Goal: Task Accomplishment & Management: Complete application form

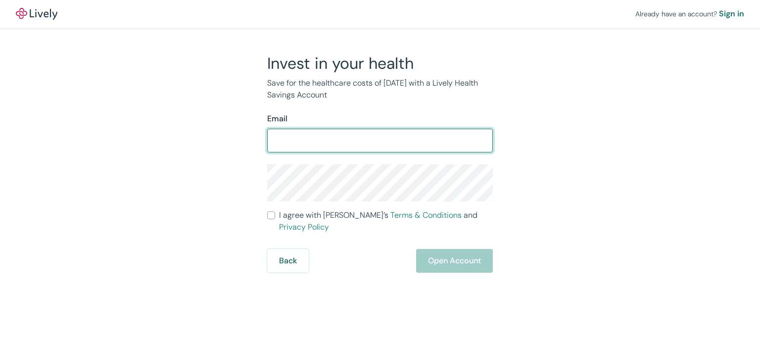
click at [351, 144] on input "Email" at bounding box center [380, 141] width 226 height 20
type input "lancebate11@gmail.com"
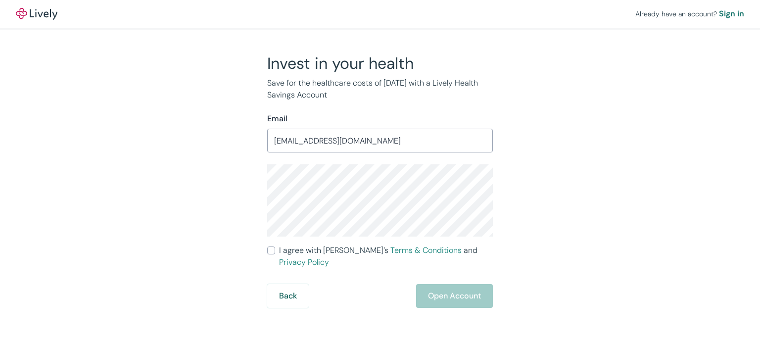
click at [271, 251] on input "I agree with Lively’s Terms & Conditions and Privacy Policy" at bounding box center [271, 250] width 8 height 8
checkbox input "true"
click at [454, 288] on button "Open Account" at bounding box center [454, 296] width 77 height 24
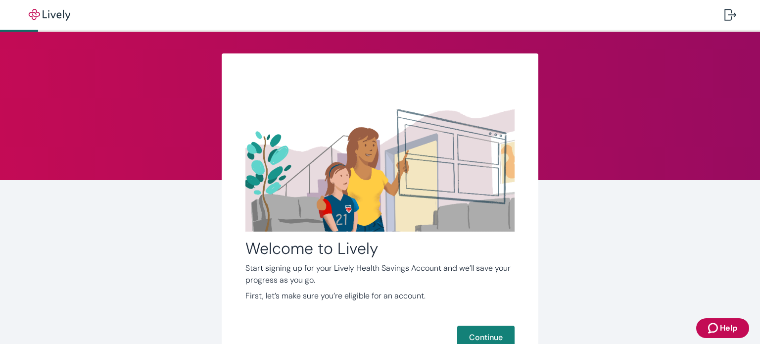
scroll to position [81, 0]
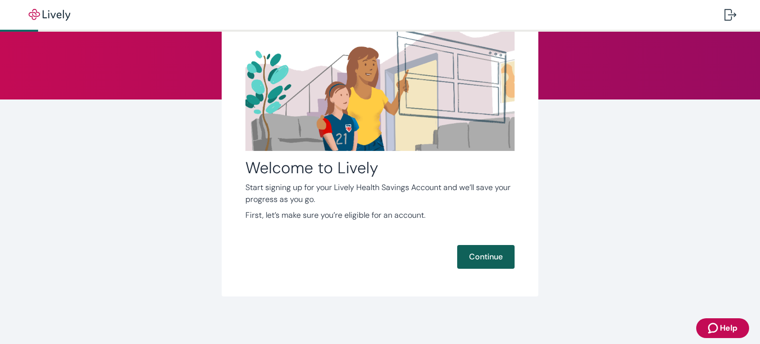
click at [469, 253] on button "Continue" at bounding box center [485, 257] width 57 height 24
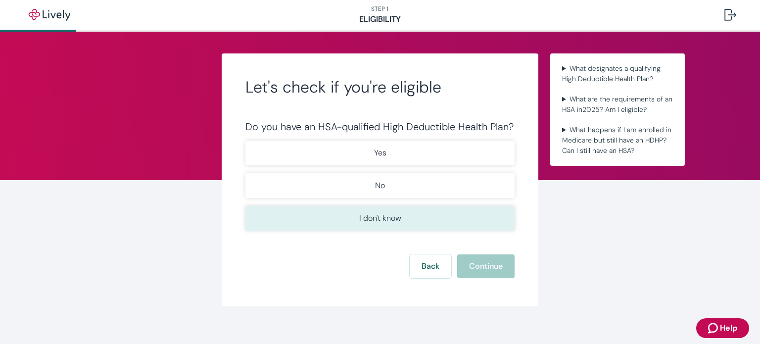
click at [386, 213] on p "I don't know" at bounding box center [380, 218] width 42 height 12
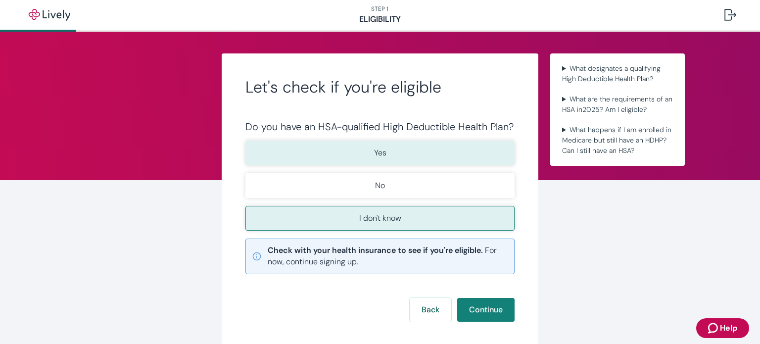
click at [366, 150] on button "Yes" at bounding box center [380, 153] width 269 height 25
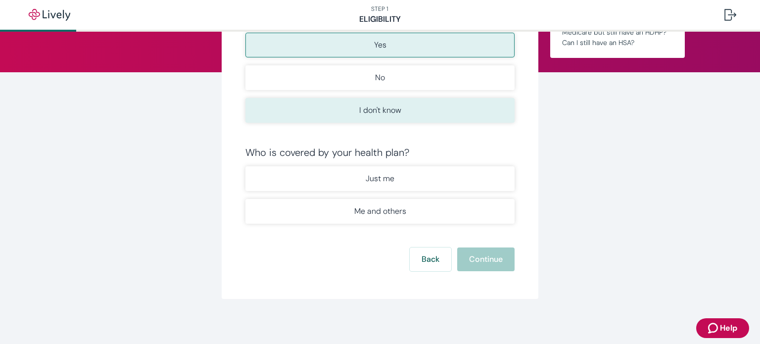
scroll to position [108, 0]
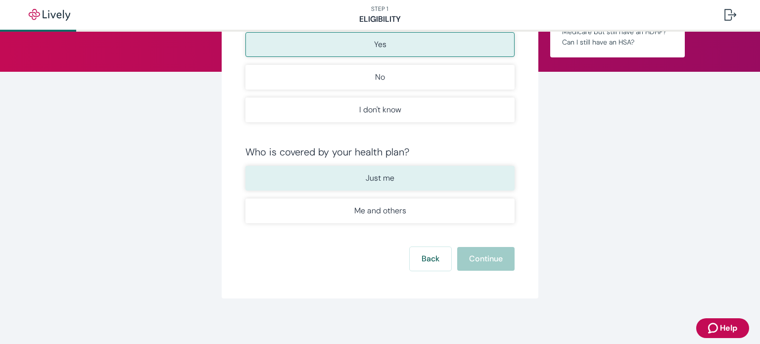
click at [426, 185] on button "Just me" at bounding box center [380, 178] width 269 height 25
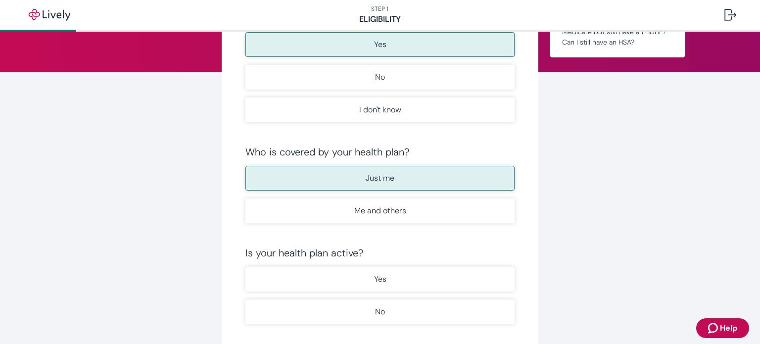
scroll to position [210, 0]
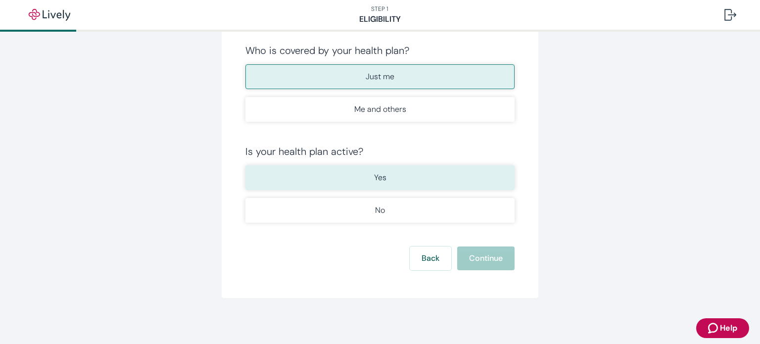
click at [433, 171] on button "Yes" at bounding box center [380, 177] width 269 height 25
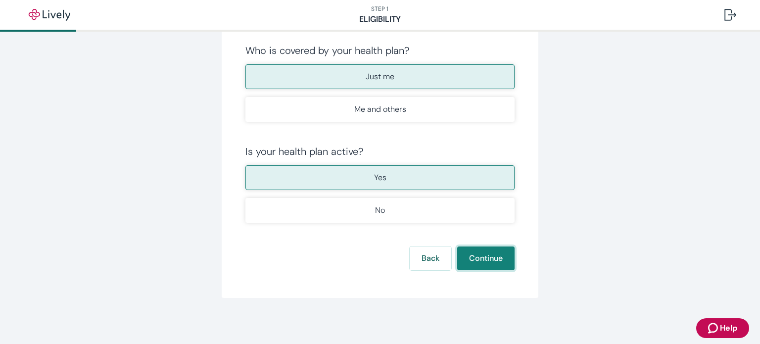
click at [479, 255] on button "Continue" at bounding box center [485, 258] width 57 height 24
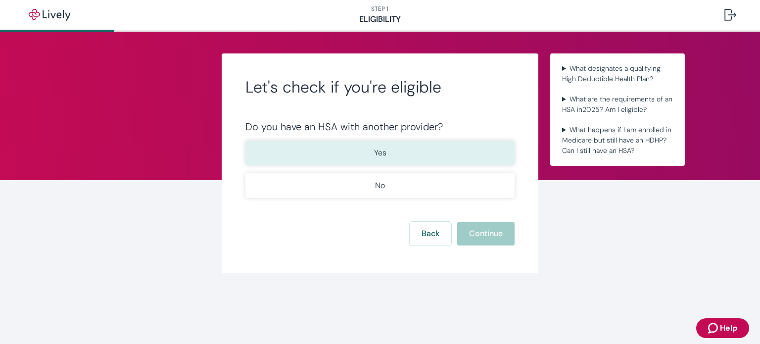
click at [417, 154] on button "Yes" at bounding box center [380, 153] width 269 height 25
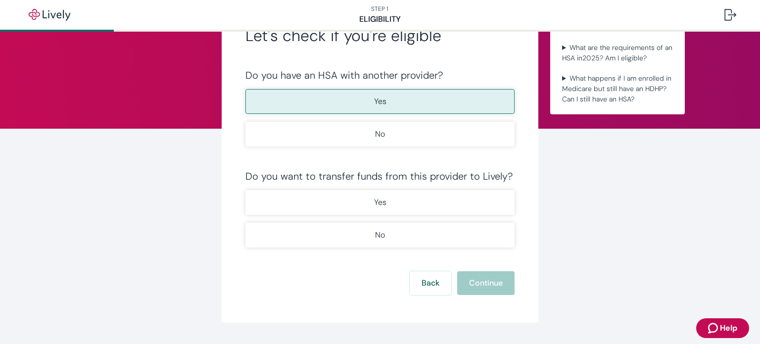
scroll to position [77, 0]
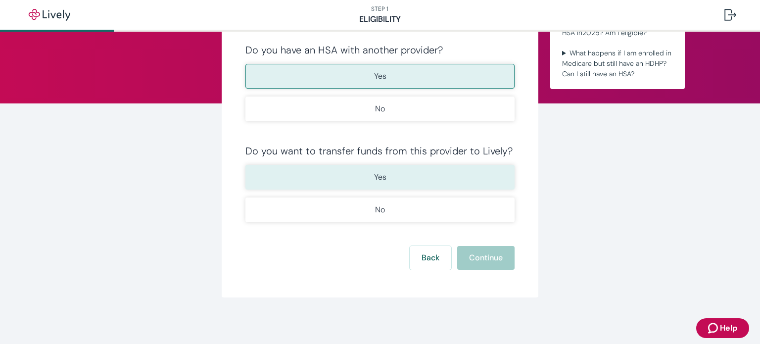
click at [414, 180] on button "Yes" at bounding box center [380, 177] width 269 height 25
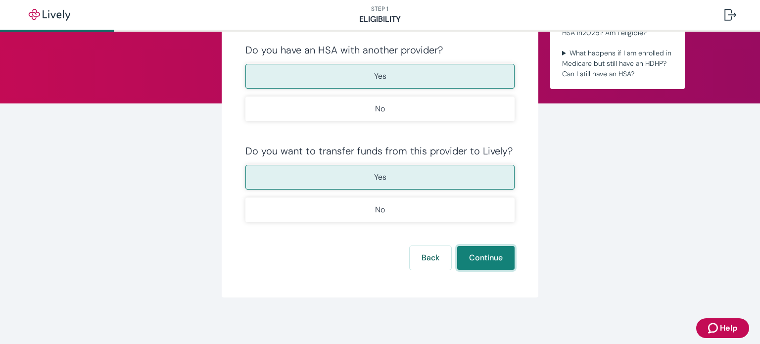
click at [492, 260] on button "Continue" at bounding box center [485, 258] width 57 height 24
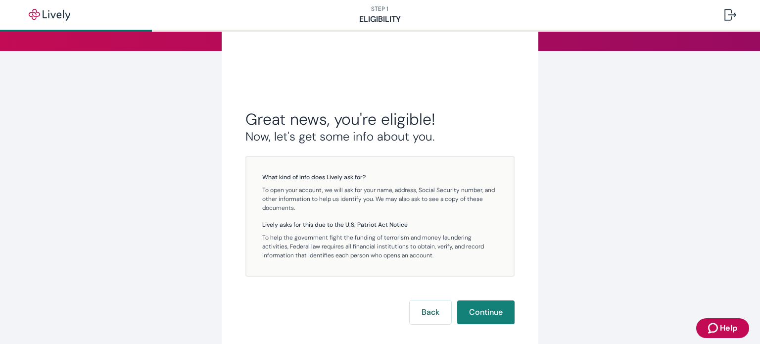
scroll to position [155, 0]
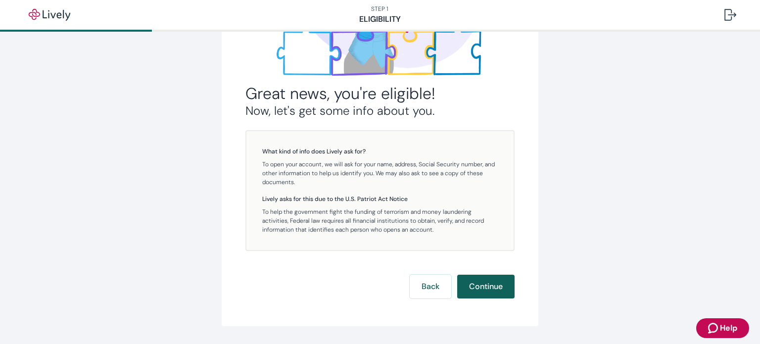
click at [484, 288] on button "Continue" at bounding box center [485, 287] width 57 height 24
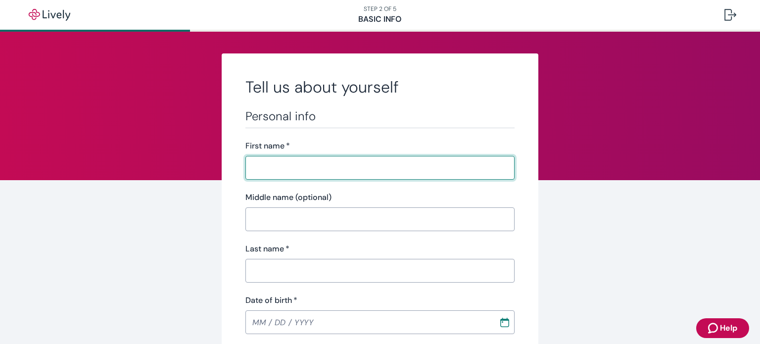
click at [388, 177] on input "First name   *" at bounding box center [380, 168] width 269 height 20
type input "[PERSON_NAME]"
type input "[PHONE_NUMBER]"
type input "[STREET_ADDRESS]"
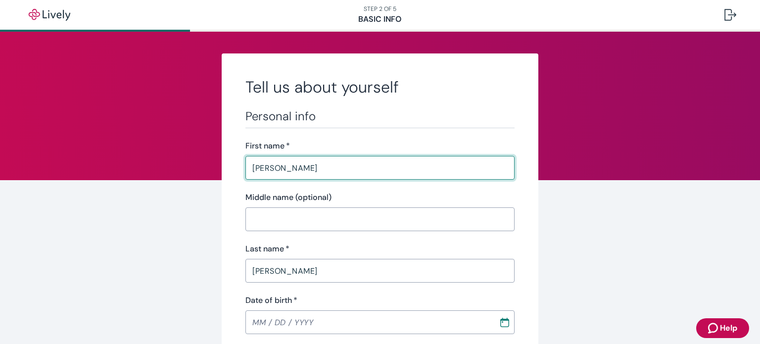
type input "[US_STATE]"
type input "20009"
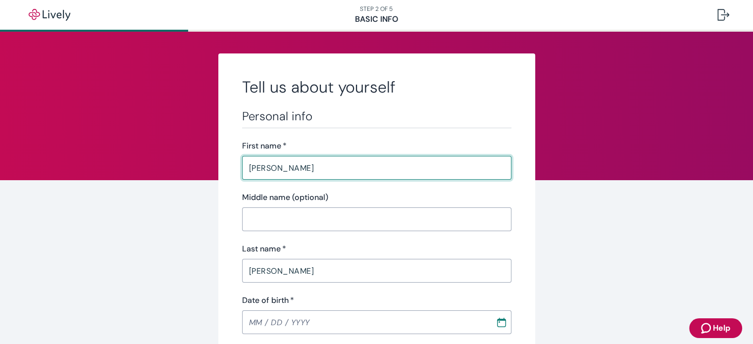
scroll to position [58, 0]
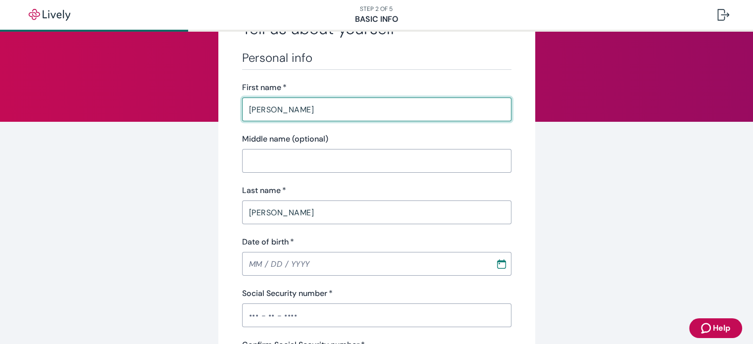
click at [242, 209] on input "[PERSON_NAME]" at bounding box center [376, 212] width 269 height 20
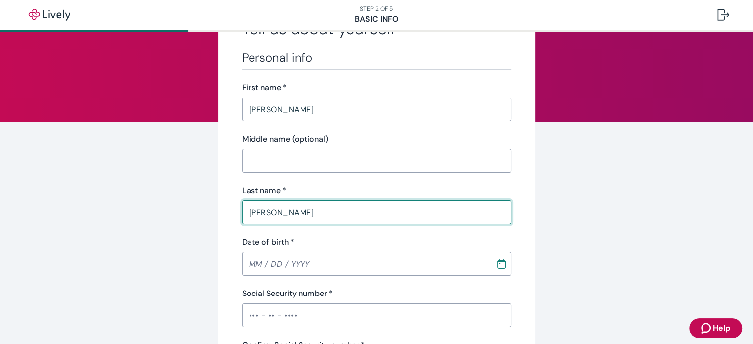
type input "[PERSON_NAME]"
click at [256, 264] on input "MM / DD / YYYY" at bounding box center [365, 264] width 246 height 20
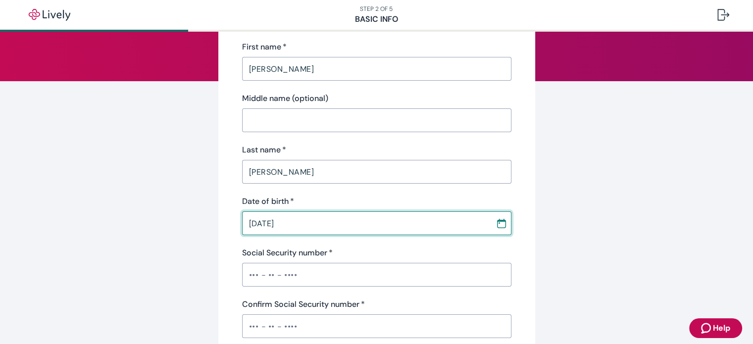
scroll to position [100, 0]
type input "[DATE]"
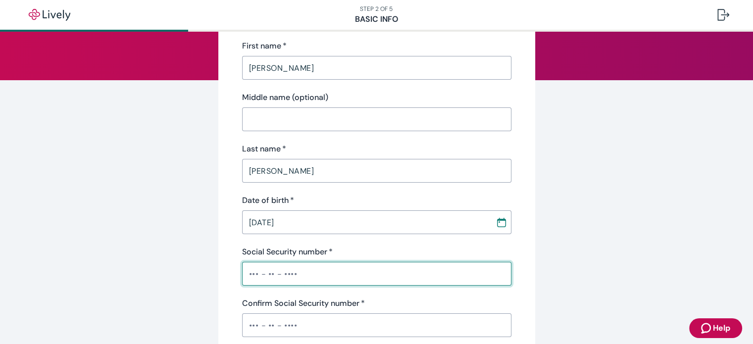
drag, startPoint x: 256, startPoint y: 264, endPoint x: 248, endPoint y: 278, distance: 15.5
click at [248, 278] on input "Social Security number   *" at bounding box center [376, 274] width 269 height 20
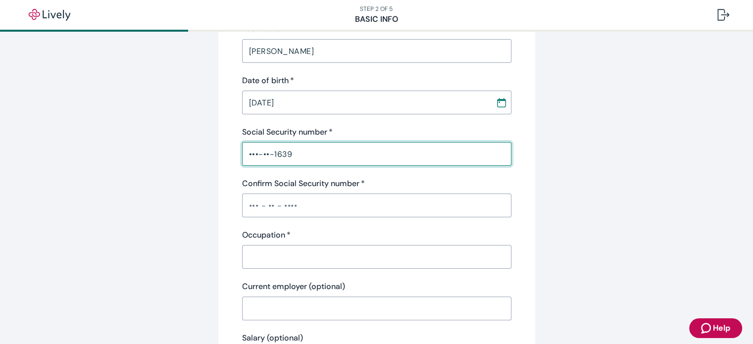
scroll to position [230, 0]
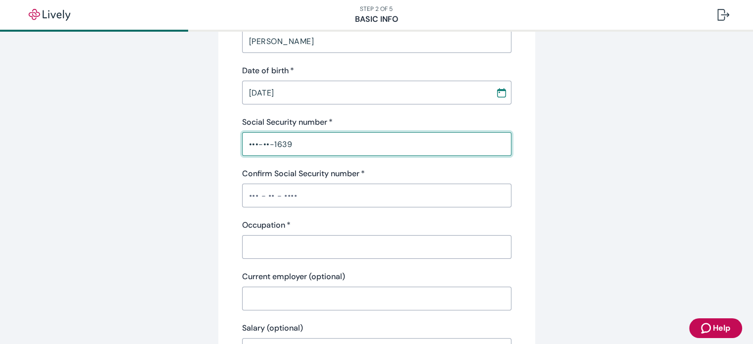
type input "•••-••-1639"
click at [273, 192] on input "Confirm Social Security number   *" at bounding box center [376, 196] width 269 height 20
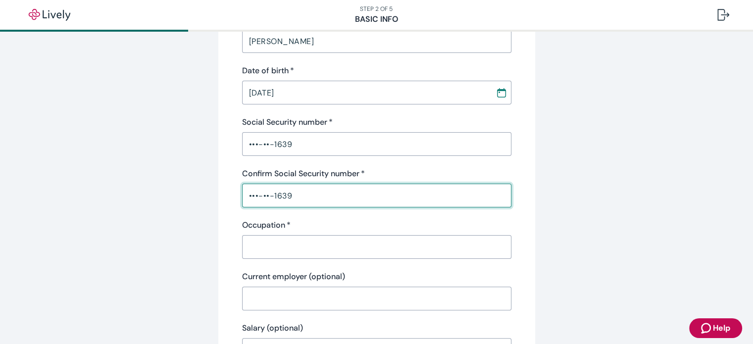
scroll to position [317, 0]
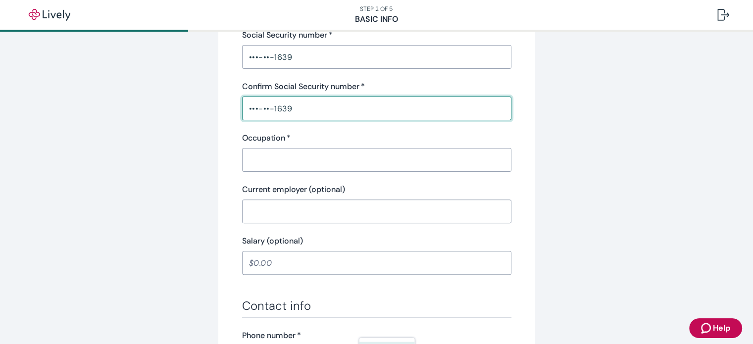
type input "•••-••-1639"
click at [290, 159] on input "Occupation   *" at bounding box center [376, 160] width 269 height 20
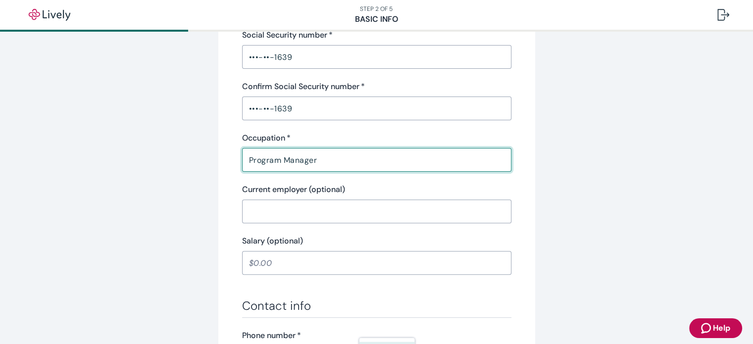
type input "Program Manager"
click at [284, 203] on input "Current employer (optional)" at bounding box center [376, 211] width 269 height 20
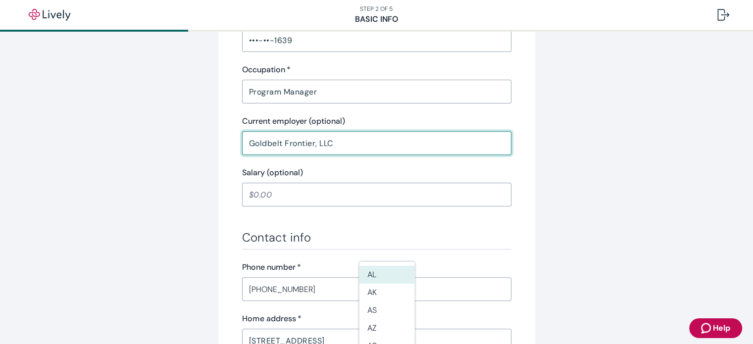
scroll to position [397, 0]
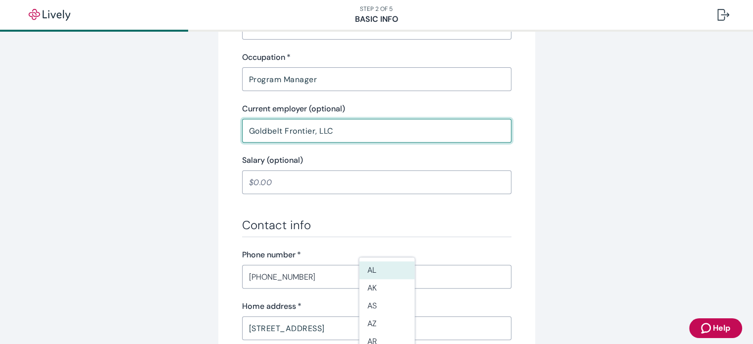
type input "Goldbelt Frontier, LLC"
click at [287, 184] on input "Salary (optional)" at bounding box center [376, 182] width 269 height 20
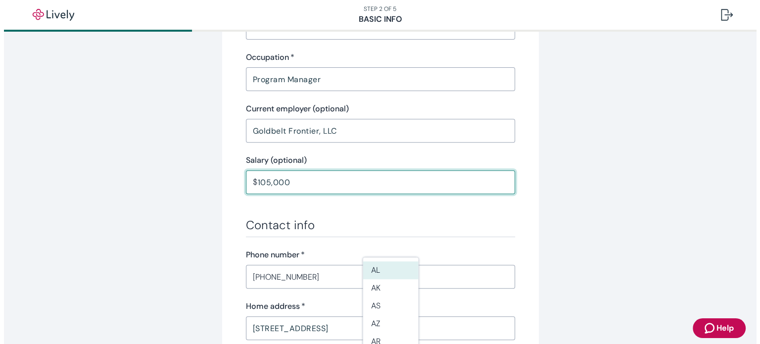
scroll to position [467, 0]
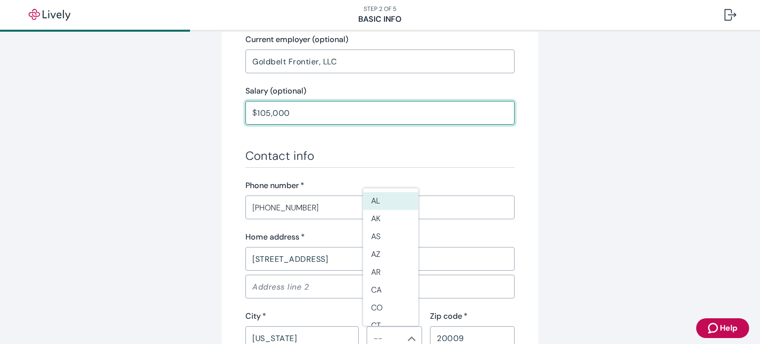
click at [336, 162] on h3 "Contact info" at bounding box center [380, 155] width 269 height 15
type input "105,000.00"
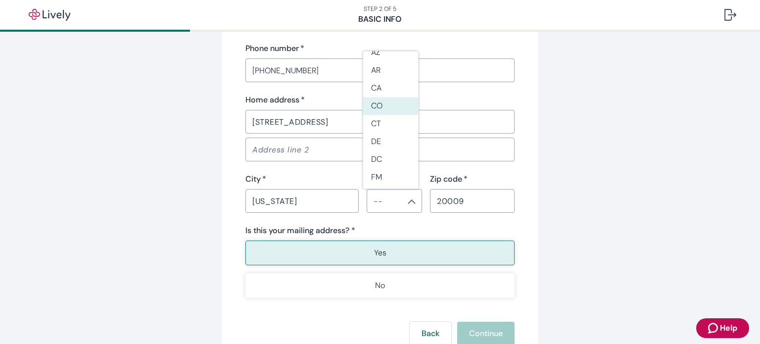
scroll to position [65, 0]
click at [378, 164] on li "DC" at bounding box center [390, 159] width 55 height 18
type input "DC"
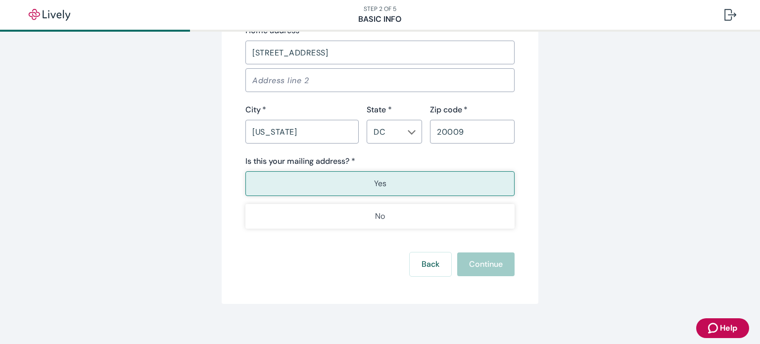
scroll to position [680, 0]
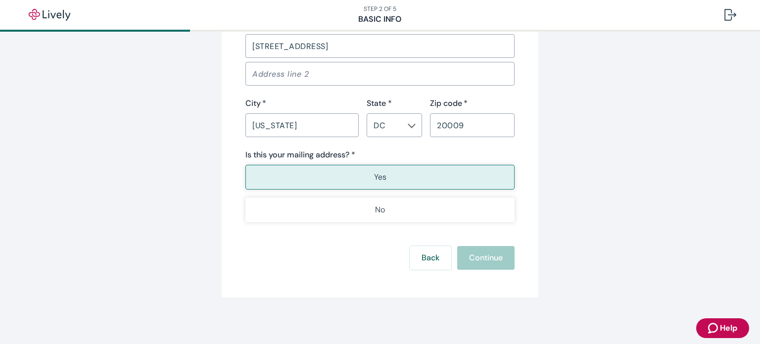
click at [374, 177] on p "Yes" at bounding box center [380, 177] width 12 height 12
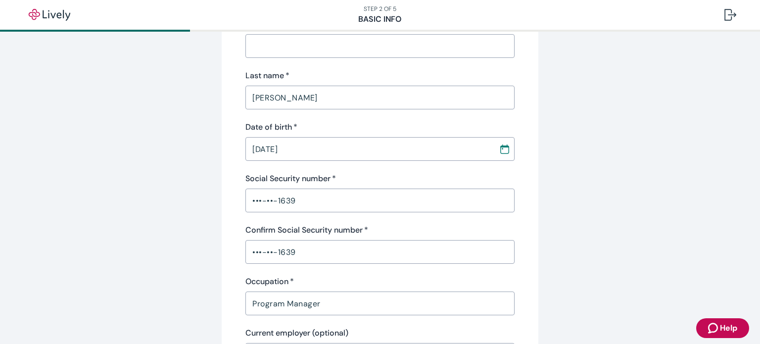
scroll to position [102, 0]
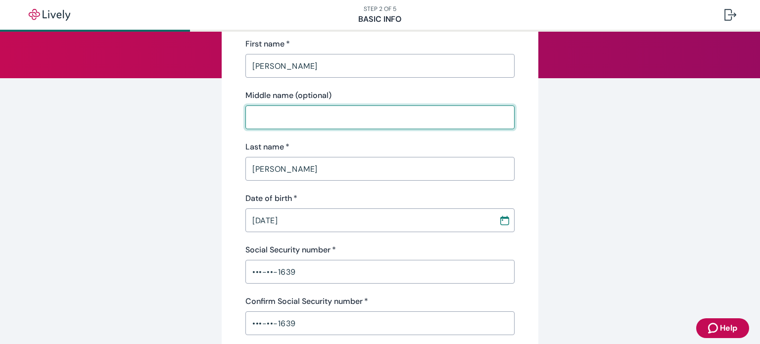
click at [359, 123] on input "Middle name (optional)" at bounding box center [380, 117] width 269 height 20
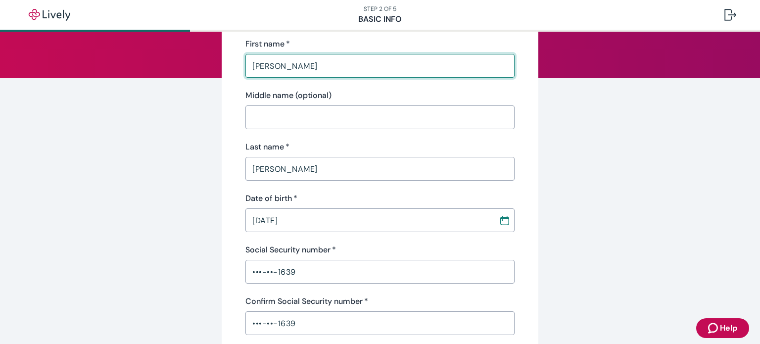
click at [329, 66] on input "[PERSON_NAME]" at bounding box center [380, 66] width 269 height 20
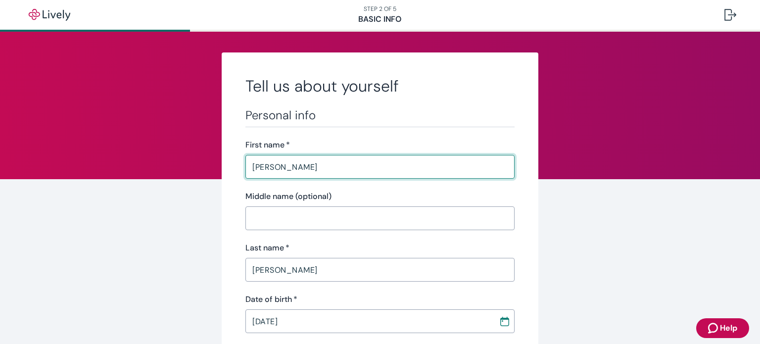
click at [366, 89] on h2 "Tell us about yourself" at bounding box center [380, 86] width 269 height 20
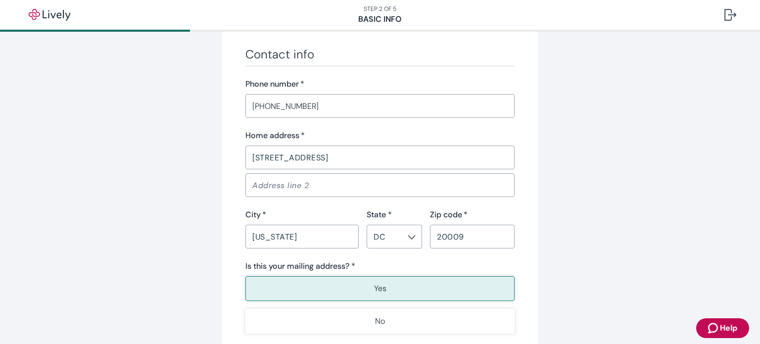
scroll to position [598, 0]
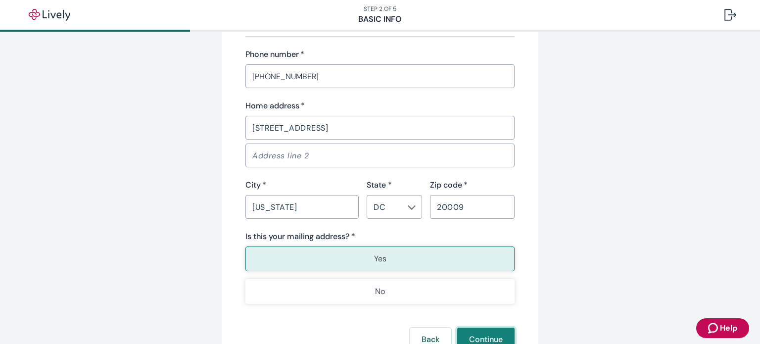
click at [472, 333] on button "Continue" at bounding box center [485, 340] width 57 height 24
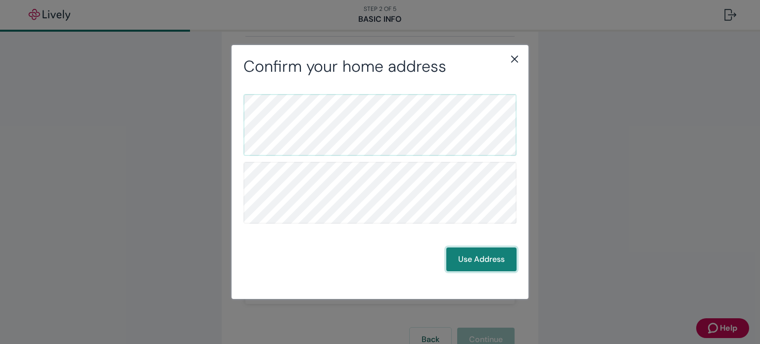
click at [472, 257] on button "Use Address" at bounding box center [481, 259] width 70 height 24
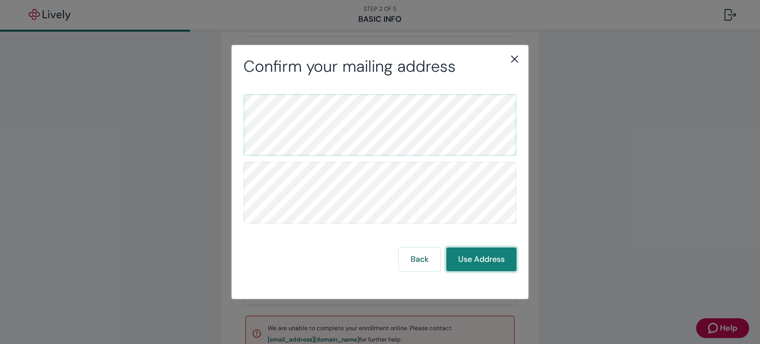
click at [472, 257] on button "Use Address" at bounding box center [481, 259] width 70 height 24
click at [484, 253] on button "Use Address" at bounding box center [481, 259] width 70 height 24
click at [475, 255] on button "Use Address" at bounding box center [481, 259] width 70 height 24
click at [516, 56] on icon "close" at bounding box center [515, 59] width 12 height 12
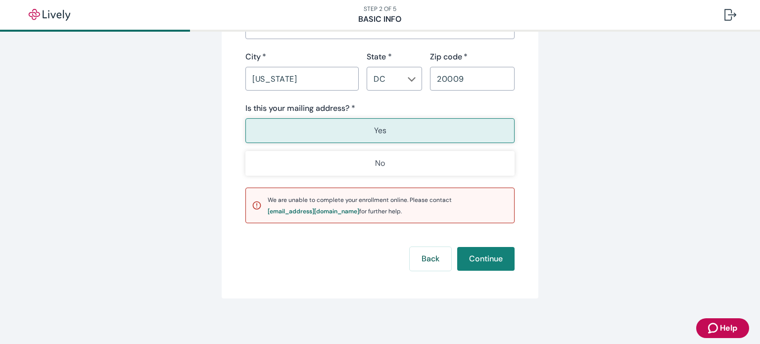
scroll to position [727, 0]
click at [421, 131] on button "Yes" at bounding box center [380, 130] width 269 height 25
click at [467, 252] on button "Continue" at bounding box center [485, 258] width 57 height 24
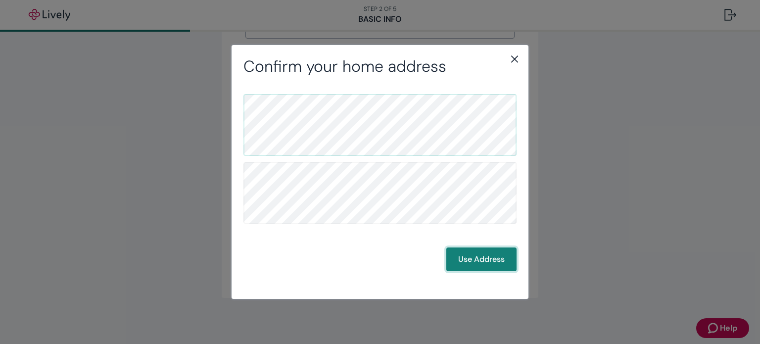
click at [477, 257] on button "Use Address" at bounding box center [481, 259] width 70 height 24
click at [489, 250] on button "Use Address" at bounding box center [481, 259] width 70 height 24
click at [475, 269] on button "Use Address" at bounding box center [481, 259] width 70 height 24
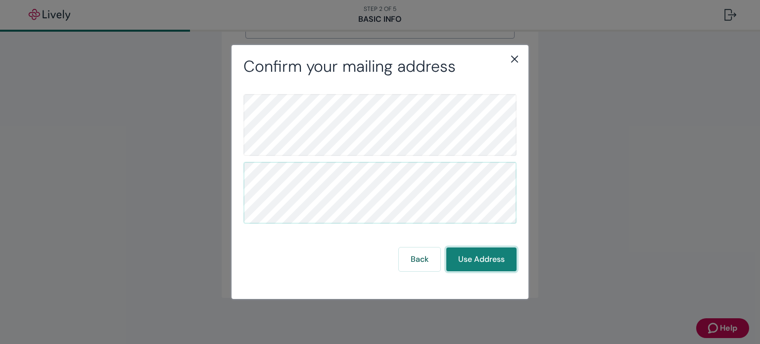
click at [475, 269] on button "Use Address" at bounding box center [481, 259] width 70 height 24
click at [435, 263] on button "Back" at bounding box center [420, 259] width 42 height 24
click at [517, 56] on icon "close" at bounding box center [514, 58] width 7 height 7
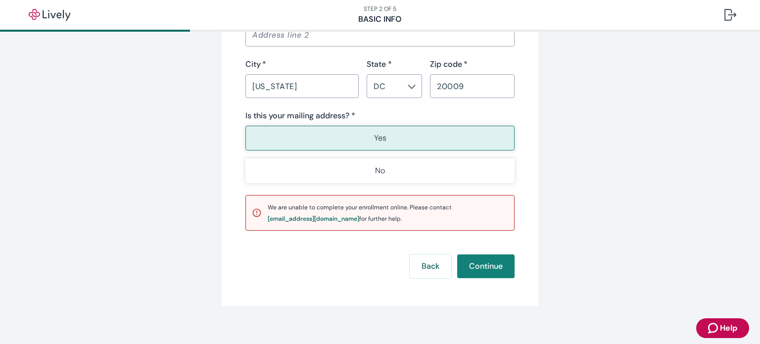
scroll to position [718, 0]
drag, startPoint x: 331, startPoint y: 220, endPoint x: 263, endPoint y: 219, distance: 67.3
click at [263, 219] on div "We are unable to complete your enrollment online. Please contact [EMAIL_ADDRESS…" at bounding box center [380, 214] width 269 height 36
copy div "[EMAIL_ADDRESS][DOMAIN_NAME]"
